Goal: Task Accomplishment & Management: Use online tool/utility

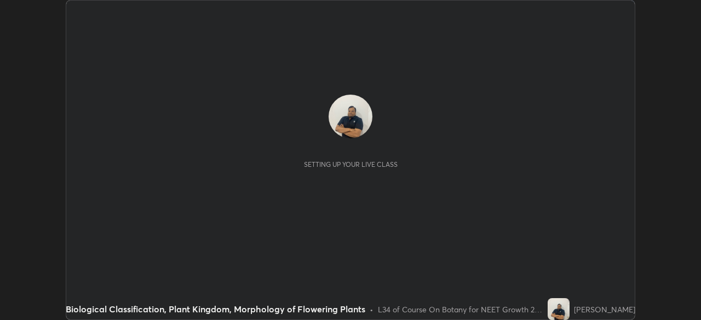
scroll to position [320, 701]
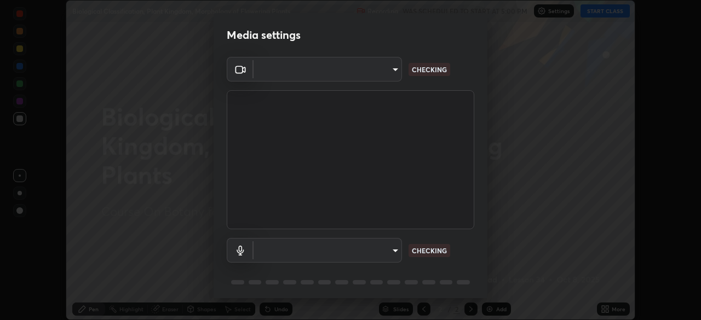
type input "0b0394df5398a873b7d047182dbff5bf8641b4882f7ce2760a0fef017966b62e"
type input "communications"
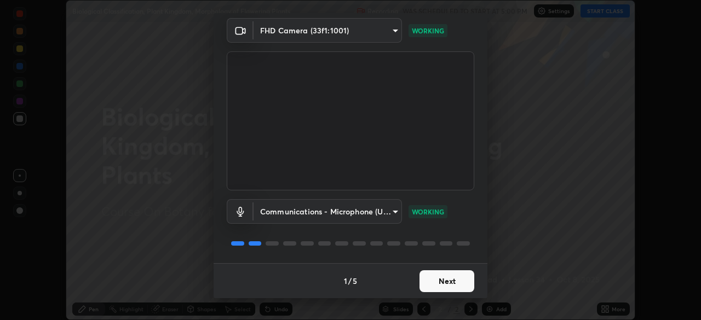
click at [434, 283] on button "Next" at bounding box center [447, 282] width 55 height 22
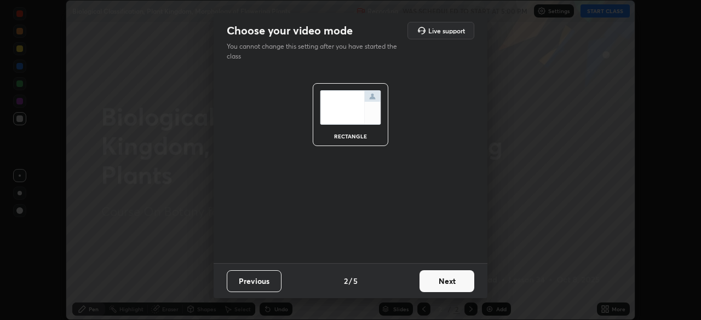
scroll to position [0, 0]
click at [426, 284] on button "Next" at bounding box center [447, 282] width 55 height 22
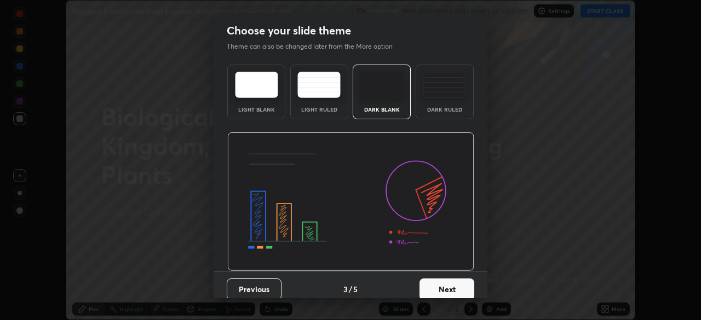
click at [427, 285] on button "Next" at bounding box center [447, 290] width 55 height 22
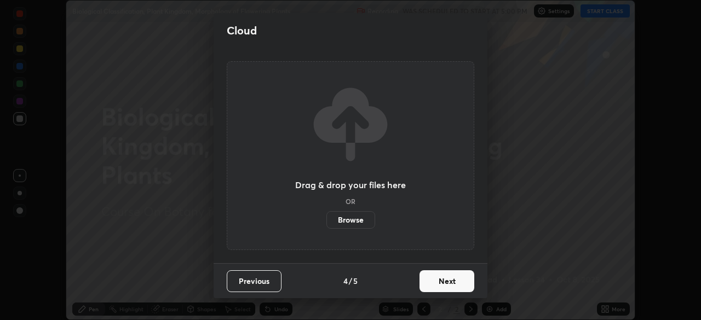
click at [427, 284] on button "Next" at bounding box center [447, 282] width 55 height 22
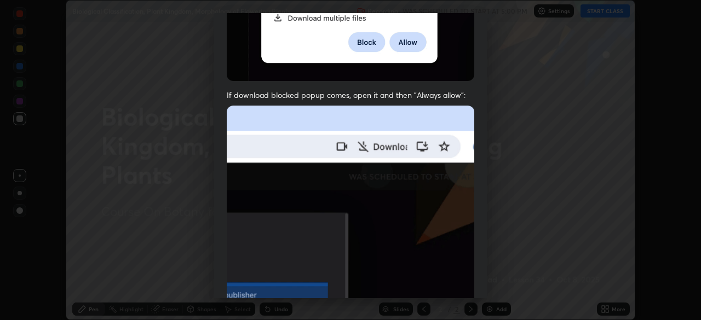
scroll to position [262, 0]
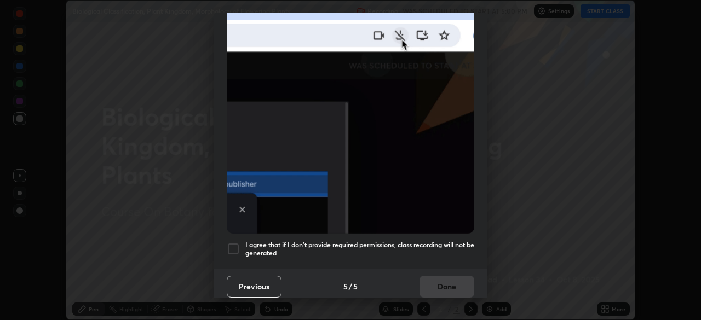
click at [238, 243] on div at bounding box center [233, 249] width 13 height 13
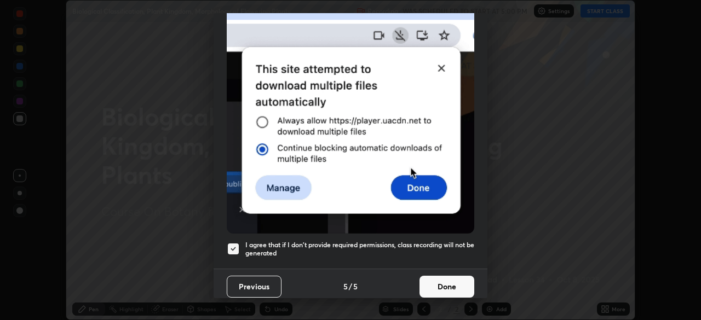
click at [421, 286] on button "Done" at bounding box center [447, 287] width 55 height 22
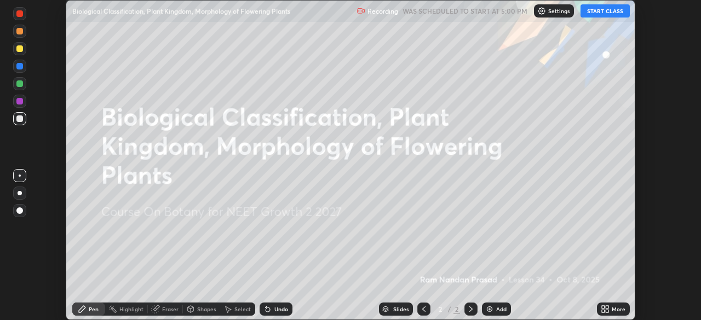
click at [594, 15] on button "START CLASS" at bounding box center [605, 10] width 49 height 13
